Goal: Information Seeking & Learning: Find specific fact

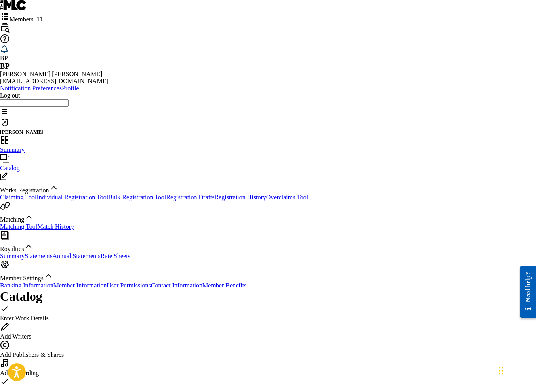
click at [43, 16] on span "Members 11" at bounding box center [26, 19] width 33 height 7
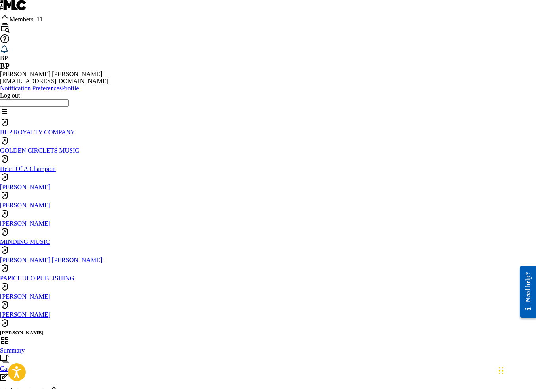
click at [347, 209] on div "[PERSON_NAME]" at bounding box center [268, 218] width 536 height 18
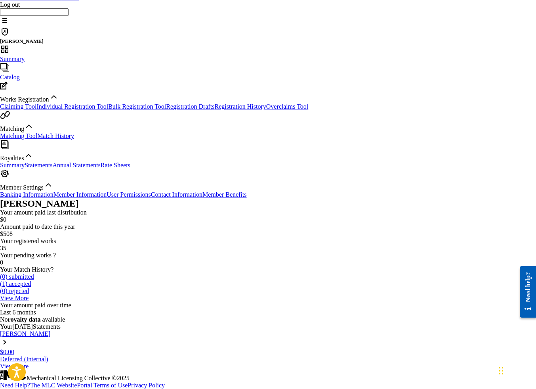
scroll to position [102, 0]
click at [73, 198] on link "Member Information" at bounding box center [79, 194] width 53 height 7
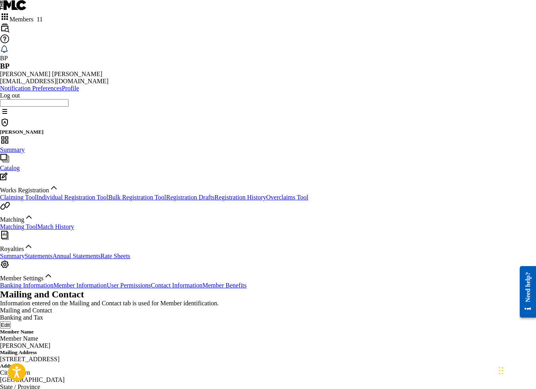
click at [43, 16] on span "Members 11" at bounding box center [26, 19] width 33 height 7
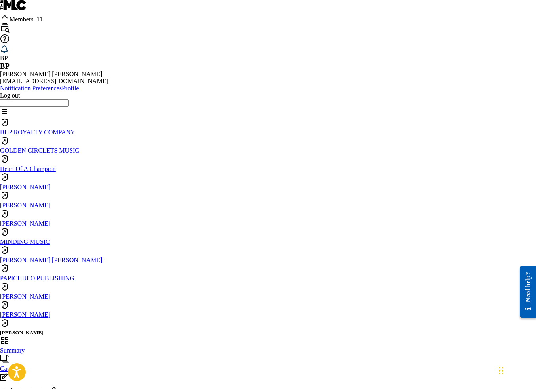
click at [471, 245] on div "[PERSON_NAME] [PERSON_NAME]" at bounding box center [268, 254] width 536 height 18
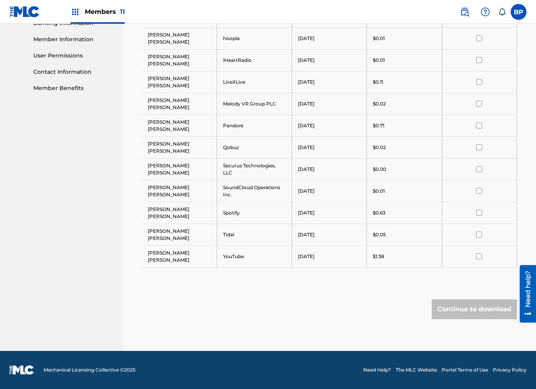
scroll to position [58, 0]
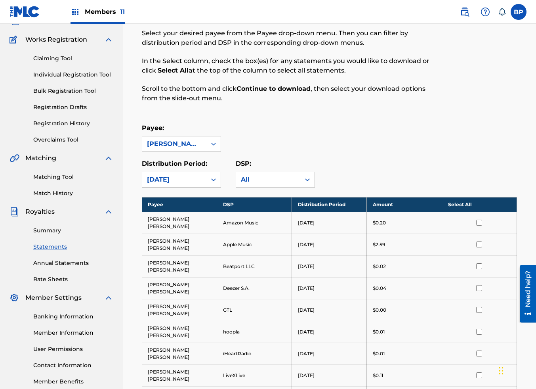
click at [208, 177] on div at bounding box center [213, 179] width 14 height 14
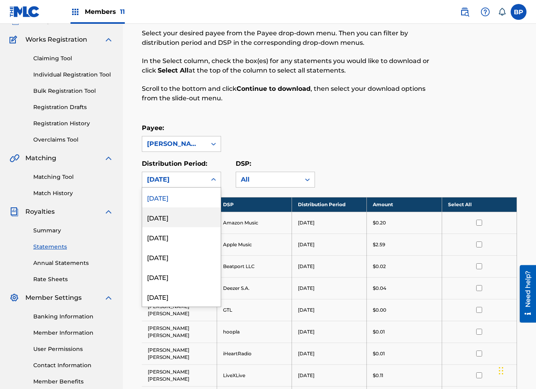
click at [189, 219] on div "[DATE]" at bounding box center [181, 217] width 78 height 20
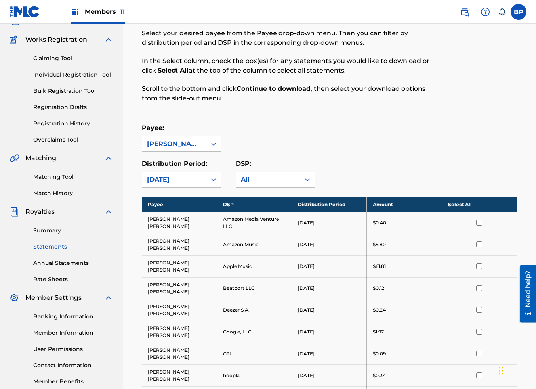
click at [198, 174] on div "[DATE]" at bounding box center [174, 179] width 64 height 15
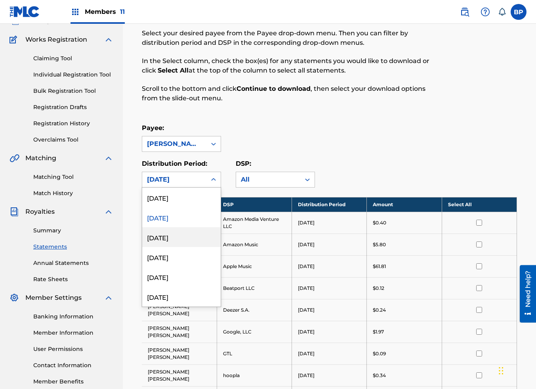
click at [183, 237] on div "[DATE]" at bounding box center [181, 237] width 78 height 20
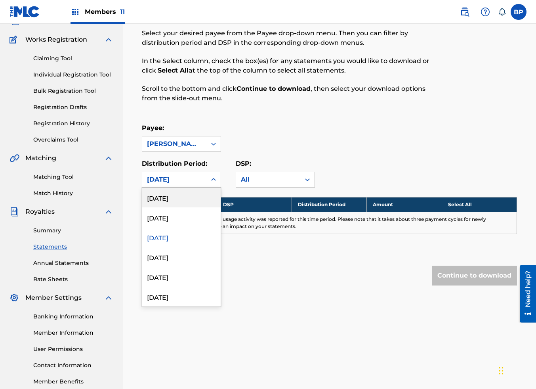
click at [204, 179] on div "[DATE]" at bounding box center [174, 179] width 64 height 15
click at [180, 218] on div "[DATE]" at bounding box center [181, 217] width 78 height 20
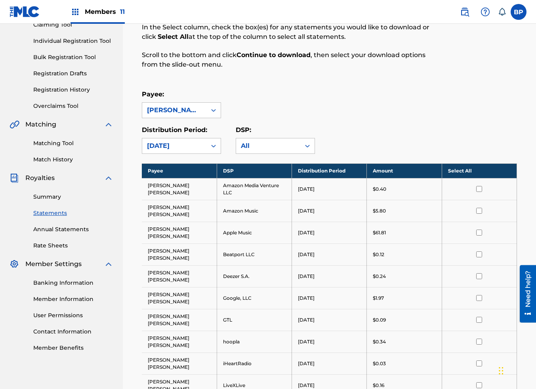
scroll to position [178, 0]
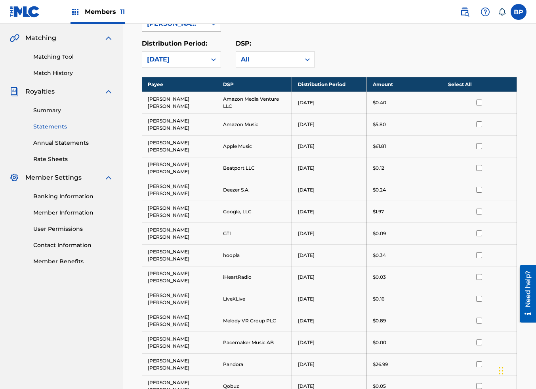
click at [52, 108] on link "Summary" at bounding box center [73, 110] width 80 height 8
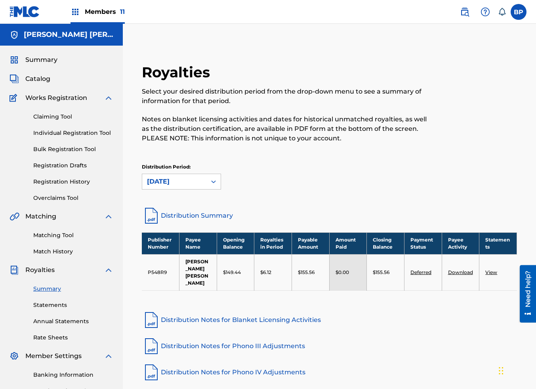
click at [96, 13] on span "Members 11" at bounding box center [105, 11] width 40 height 9
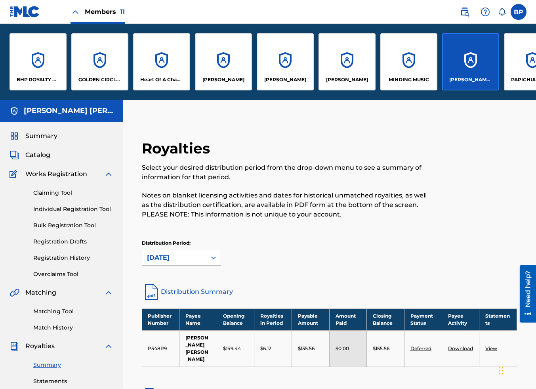
click at [357, 63] on div "[PERSON_NAME]" at bounding box center [347, 61] width 57 height 57
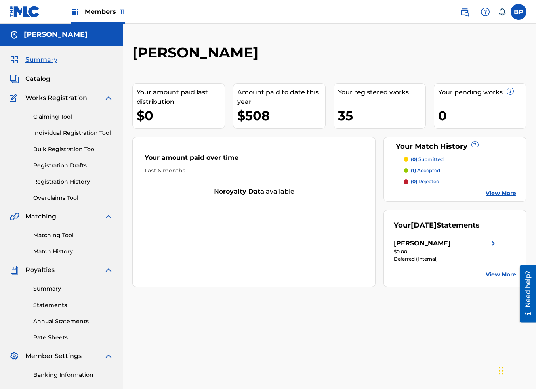
click at [52, 287] on link "Summary" at bounding box center [73, 289] width 80 height 8
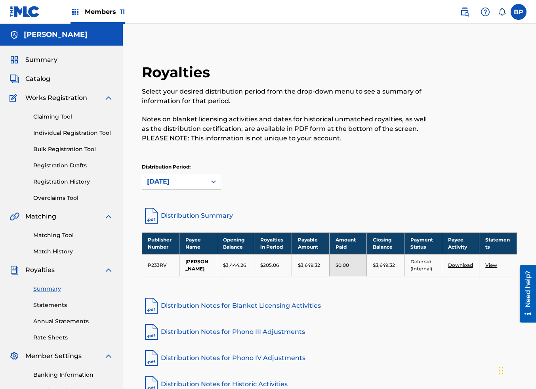
scroll to position [59, 0]
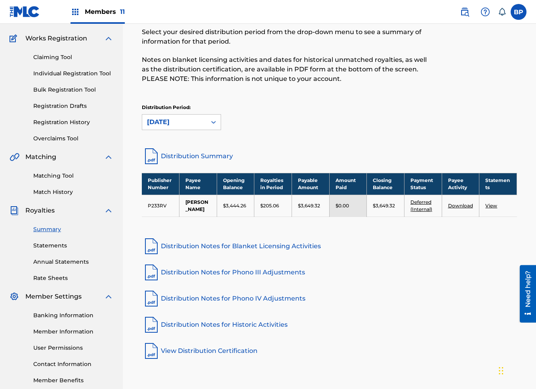
click at [422, 204] on link "Deferred (Internal)" at bounding box center [422, 205] width 22 height 13
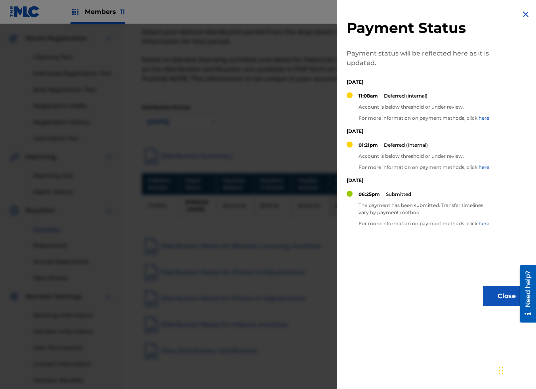
click at [487, 119] on link "here" at bounding box center [484, 118] width 11 height 6
click at [525, 13] on img at bounding box center [526, 15] width 10 height 10
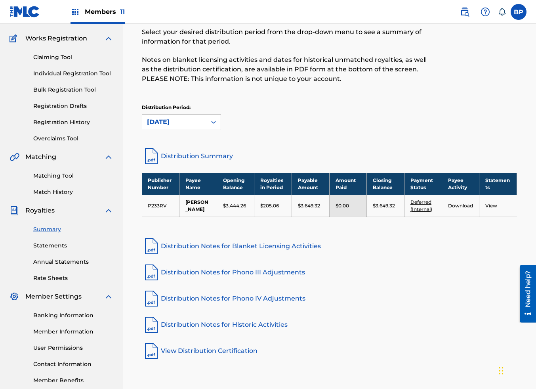
click at [70, 314] on link "Banking Information" at bounding box center [73, 315] width 80 height 8
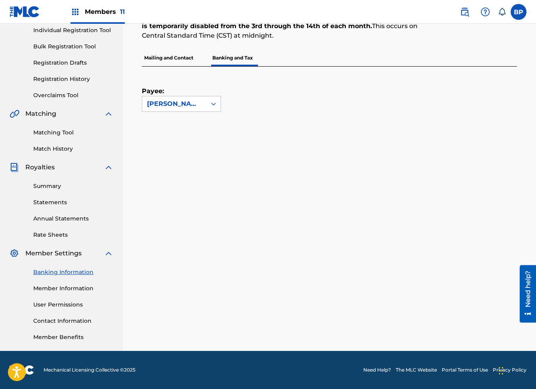
scroll to position [102, 0]
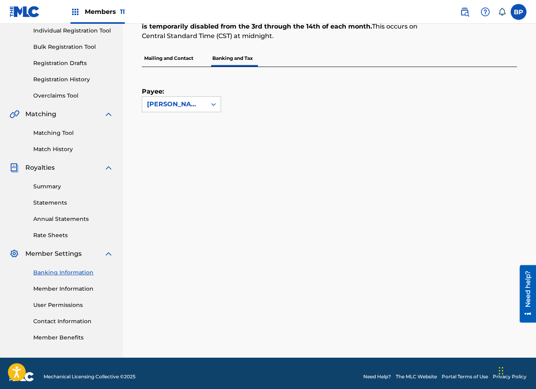
click at [55, 185] on link "Summary" at bounding box center [73, 186] width 80 height 8
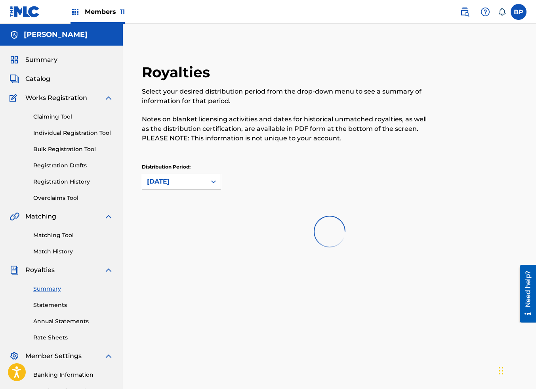
click at [336, 122] on p "Notes on blanket licensing activities and dates for historical unmatched royalt…" at bounding box center [286, 129] width 289 height 29
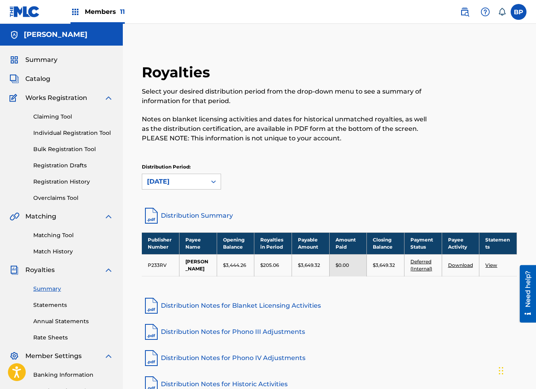
click at [465, 12] on img at bounding box center [465, 12] width 10 height 10
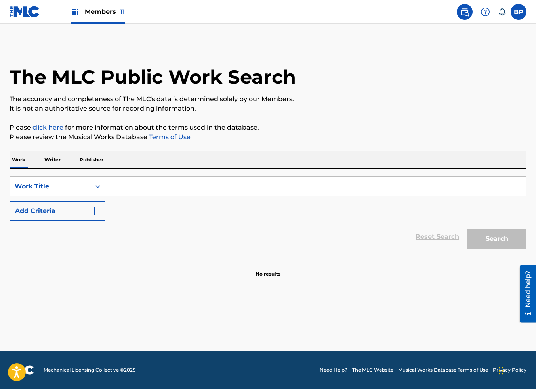
click at [55, 162] on p "Writer" at bounding box center [52, 159] width 21 height 17
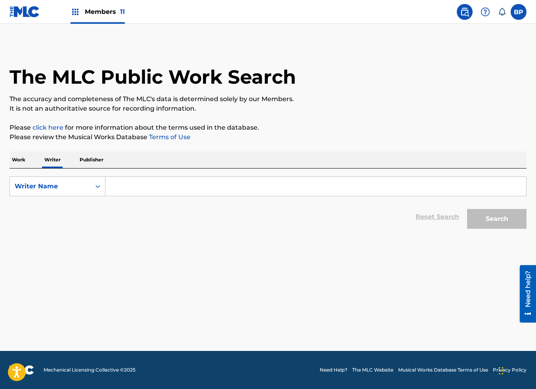
click at [126, 188] on input "Search Form" at bounding box center [315, 186] width 421 height 19
paste input "[PERSON_NAME]"
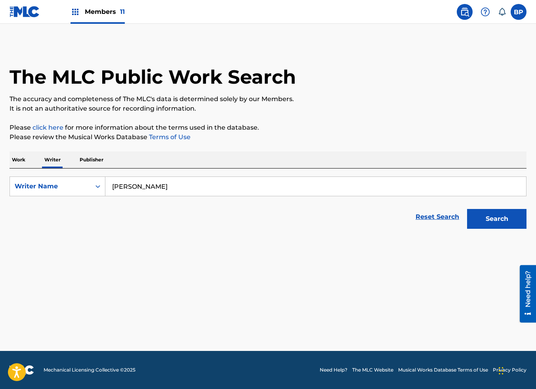
type input "[PERSON_NAME]"
click at [505, 222] on button "Search" at bounding box center [496, 219] width 59 height 20
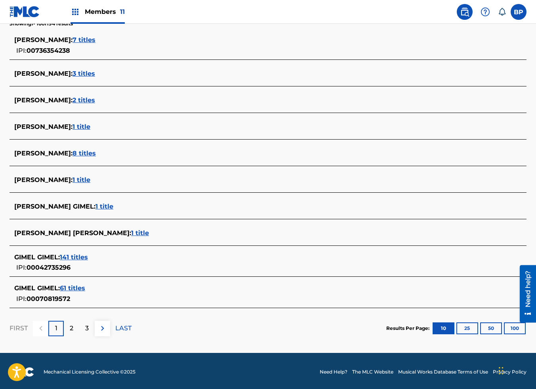
scroll to position [219, 0]
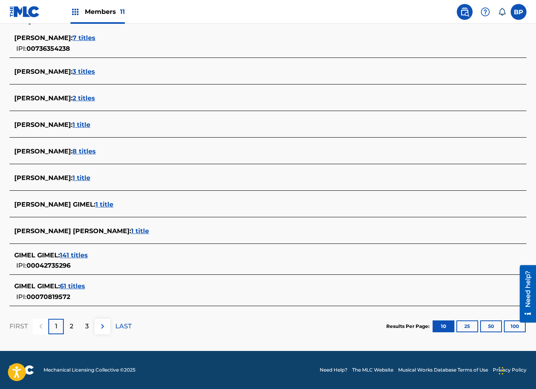
click at [73, 252] on span "141 titles" at bounding box center [74, 255] width 28 height 8
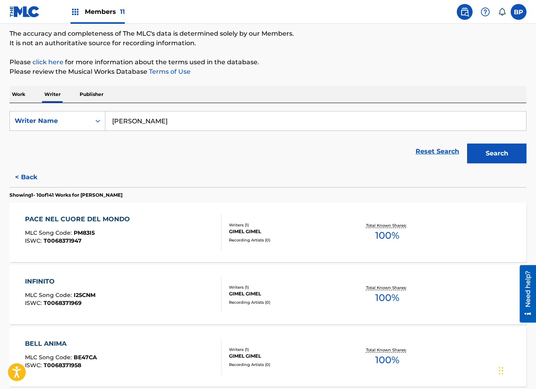
scroll to position [0, 0]
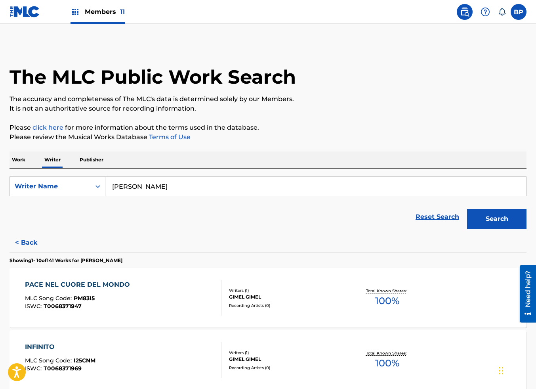
click at [26, 239] on button "< Back" at bounding box center [34, 243] width 48 height 20
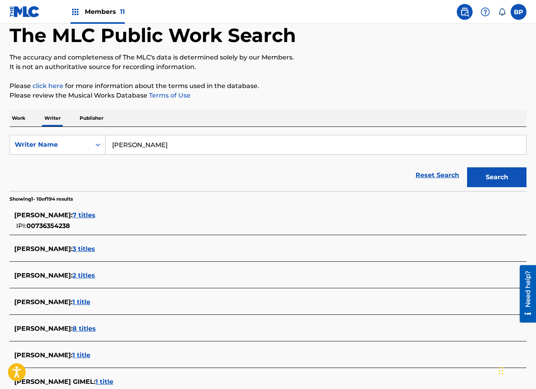
scroll to position [59, 0]
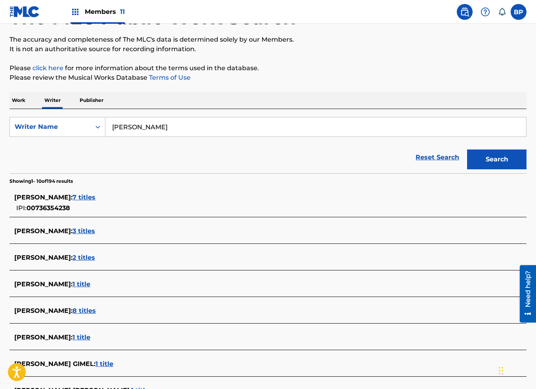
click at [95, 197] on span "7 titles" at bounding box center [84, 197] width 23 height 8
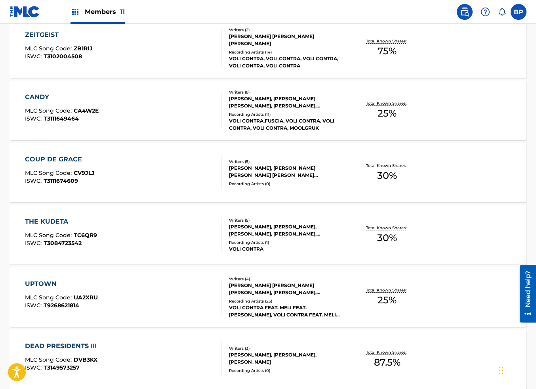
scroll to position [392, 0]
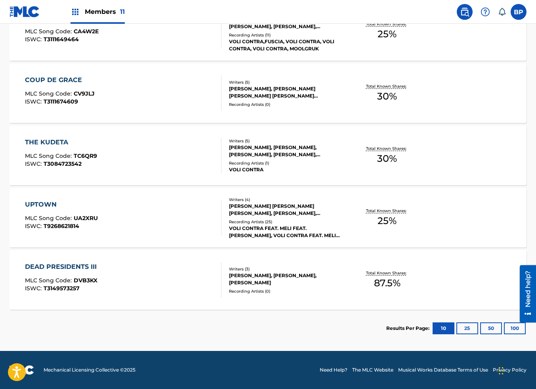
click at [267, 277] on div "[PERSON_NAME], [PERSON_NAME], [PERSON_NAME]" at bounding box center [286, 279] width 115 height 14
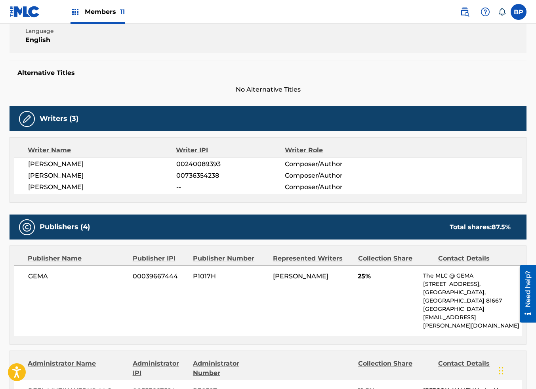
scroll to position [159, 0]
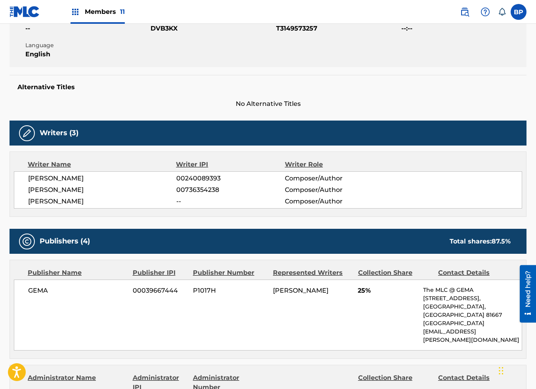
drag, startPoint x: 220, startPoint y: 192, endPoint x: 172, endPoint y: 192, distance: 48.3
click at [172, 192] on div "[PERSON_NAME] 00736354238 Composer/Author" at bounding box center [275, 190] width 494 height 10
click at [200, 188] on span "00736354238" at bounding box center [230, 190] width 109 height 10
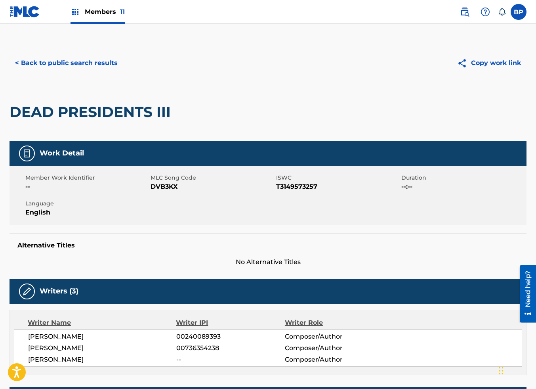
scroll to position [0, 0]
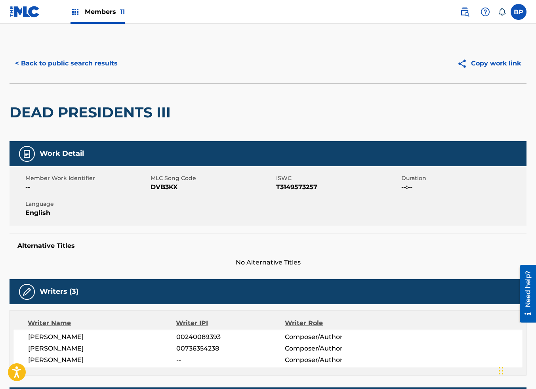
click at [68, 64] on button "< Back to public search results" at bounding box center [67, 63] width 114 height 20
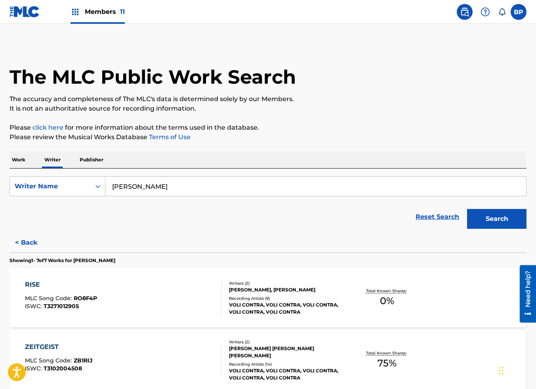
drag, startPoint x: 115, startPoint y: 261, endPoint x: 81, endPoint y: 258, distance: 33.8
click at [80, 259] on p "Showing 1 - 7 of 7 Works for [PERSON_NAME]" at bounding box center [63, 260] width 106 height 7
click at [185, 222] on div "Reset Search Search" at bounding box center [268, 217] width 517 height 32
click at [25, 239] on button "< Back" at bounding box center [34, 243] width 48 height 20
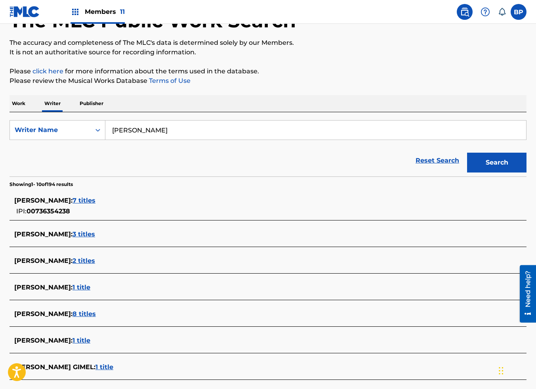
scroll to position [59, 0]
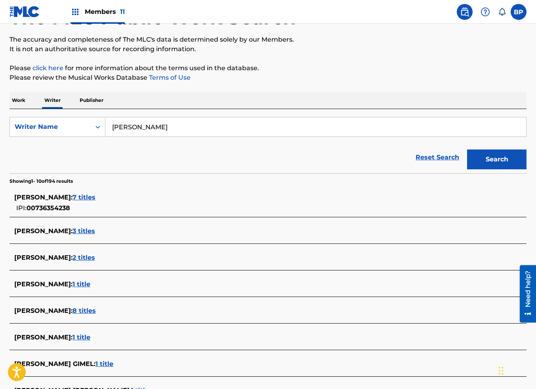
click at [85, 229] on span "3 titles" at bounding box center [84, 231] width 23 height 8
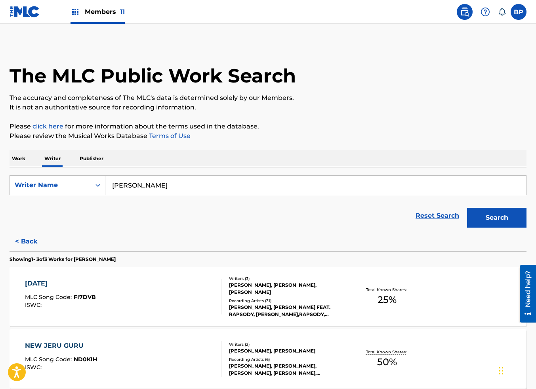
scroll to position [0, 0]
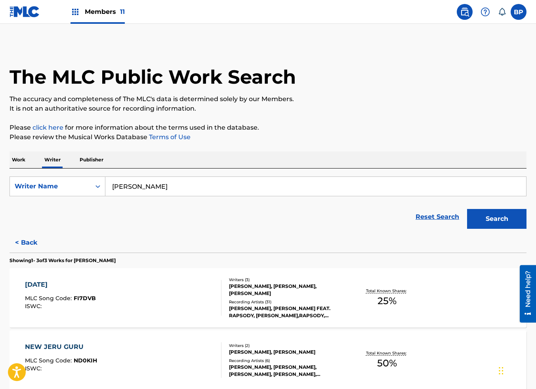
click at [31, 245] on button "< Back" at bounding box center [34, 243] width 48 height 20
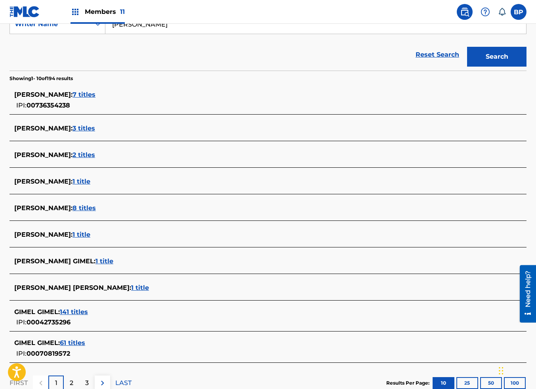
scroll to position [178, 0]
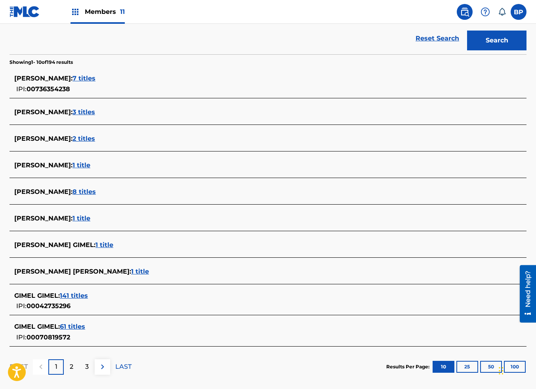
click at [73, 193] on span "8 titles" at bounding box center [84, 192] width 23 height 8
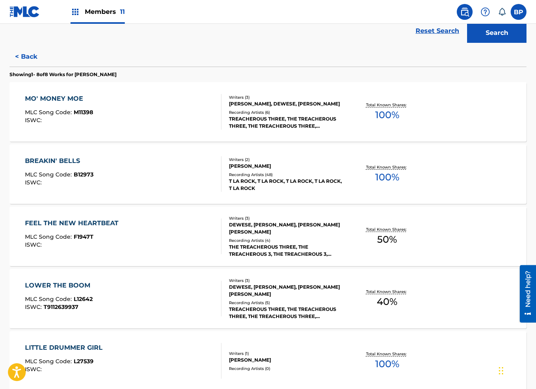
scroll to position [156, 0]
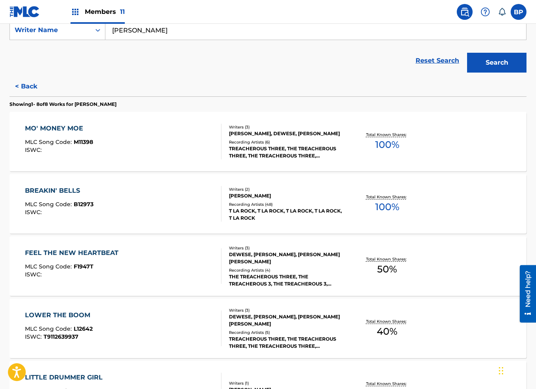
click at [22, 84] on button "< Back" at bounding box center [34, 86] width 48 height 20
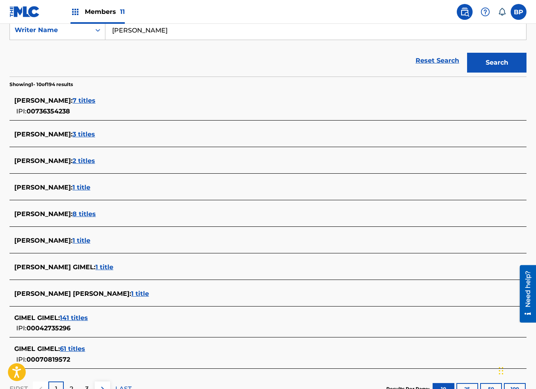
scroll to position [219, 0]
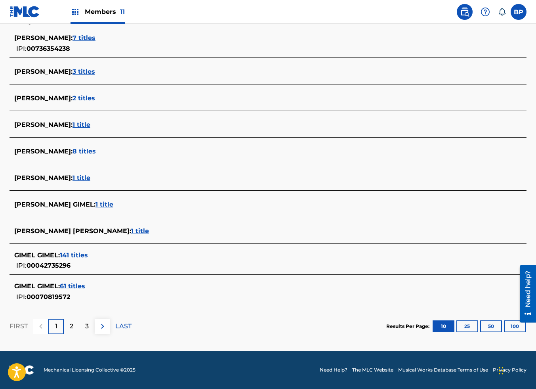
click at [512, 325] on button "100" at bounding box center [515, 326] width 22 height 12
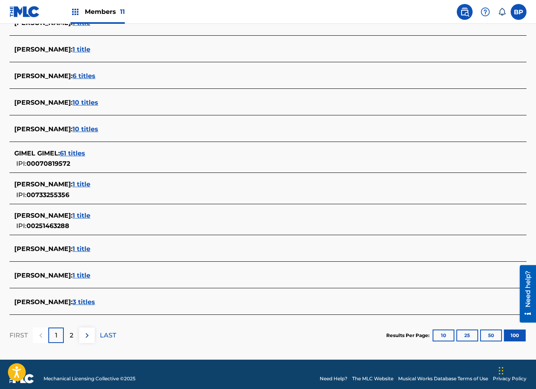
scroll to position [2699, 0]
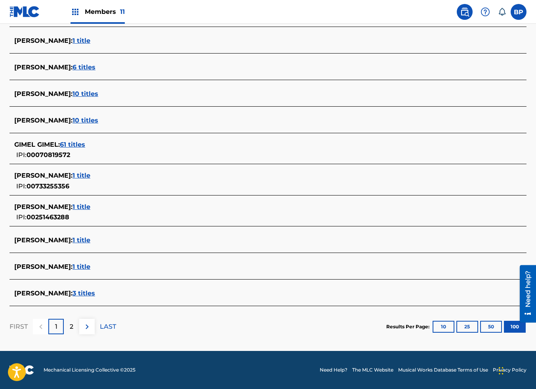
click at [73, 327] on p "2" at bounding box center [72, 327] width 4 height 10
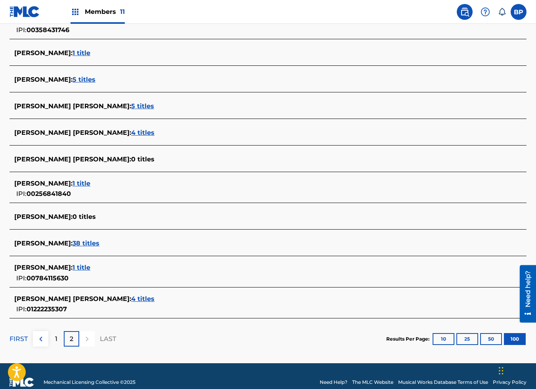
scroll to position [2662, 0]
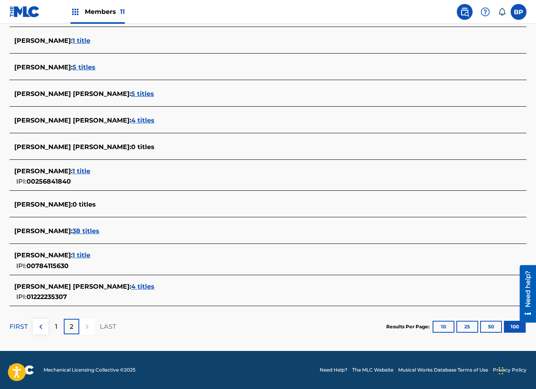
click at [15, 323] on p "FIRST" at bounding box center [19, 327] width 18 height 10
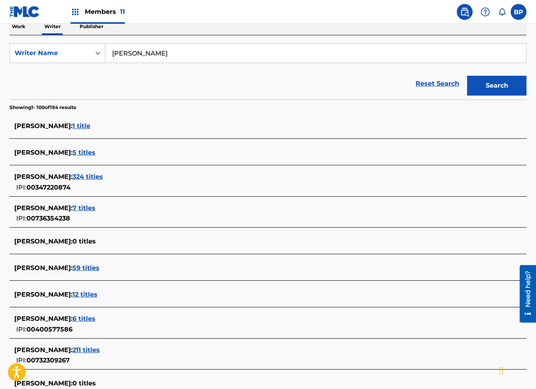
scroll to position [178, 0]
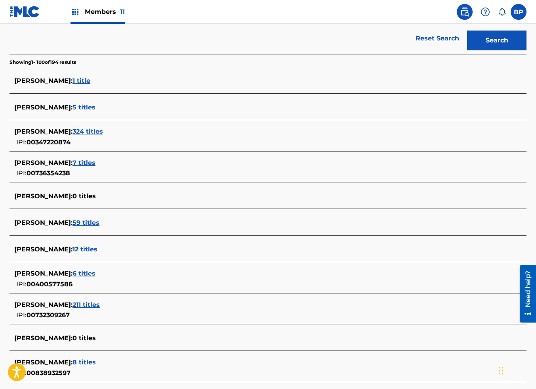
drag, startPoint x: 101, startPoint y: 160, endPoint x: -1, endPoint y: 160, distance: 102.2
click at [0, 160] on html "Accessibility Screen-Reader Guide, Feedback, and Issue Reporting | New window M…" at bounding box center [268, 16] width 536 height 389
copy span "[PERSON_NAME]"
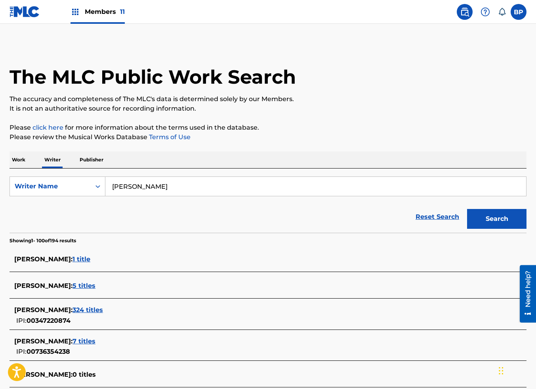
click at [331, 78] on div "The MLC Public Work Search" at bounding box center [268, 73] width 517 height 58
drag, startPoint x: 169, startPoint y: 188, endPoint x: 24, endPoint y: 189, distance: 144.6
click at [24, 189] on div "SearchWithCriteriafa1e85e0-25dc-459b-aad2-bb7f6f933285 Writer Name [PERSON_NAME]" at bounding box center [268, 186] width 517 height 20
type input "[PERSON_NAME]"
click at [491, 216] on button "Search" at bounding box center [496, 219] width 59 height 20
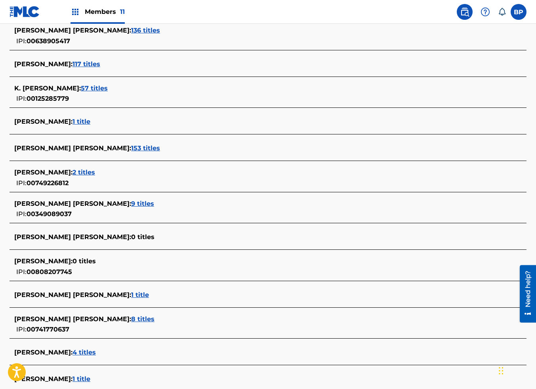
scroll to position [178, 0]
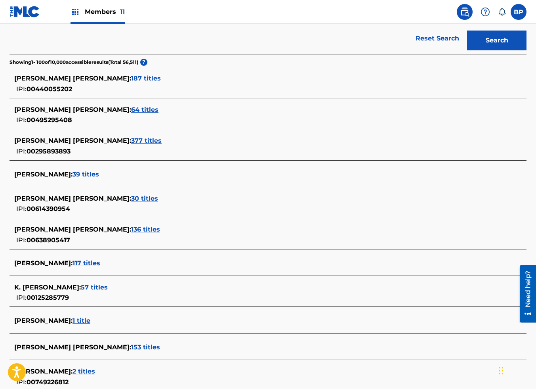
click at [89, 174] on span "39 titles" at bounding box center [86, 174] width 27 height 8
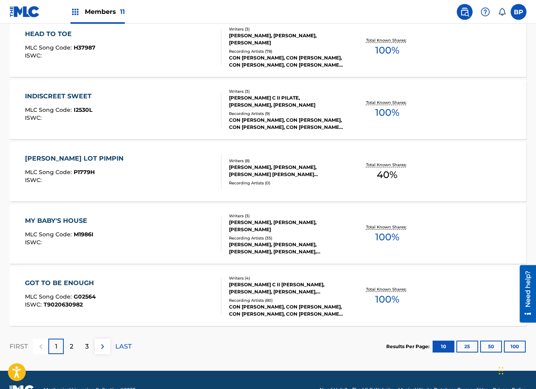
scroll to position [581, 0]
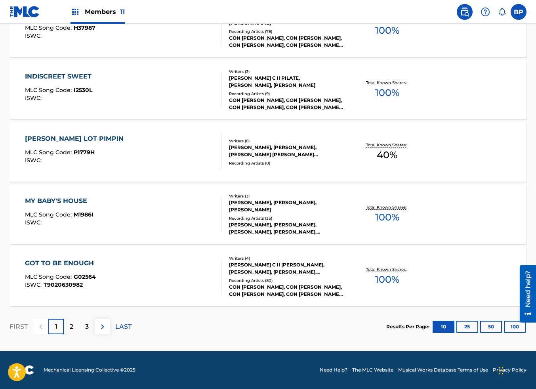
click at [512, 328] on button "100" at bounding box center [515, 327] width 22 height 12
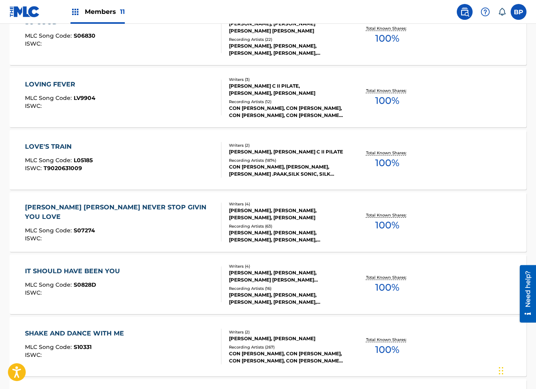
scroll to position [1966, 0]
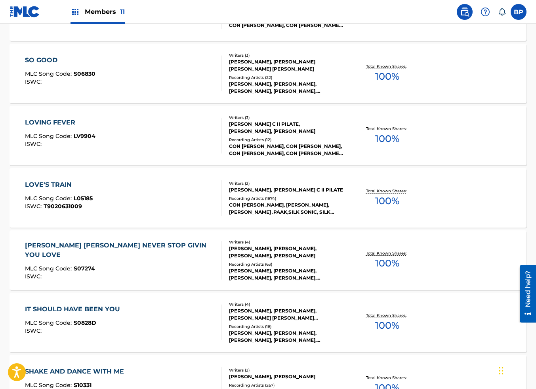
click at [323, 203] on div "CON [PERSON_NAME], [PERSON_NAME],[PERSON_NAME] .PAAK,SILK SONIC, SILK SONIC, [P…" at bounding box center [286, 208] width 115 height 14
